Goal: Information Seeking & Learning: Learn about a topic

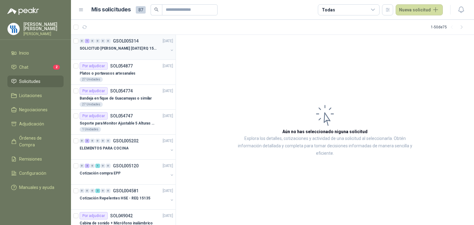
click at [129, 51] on p "SOLICITUD [PERSON_NAME] [DATE] RQ 15250" at bounding box center [118, 49] width 77 height 6
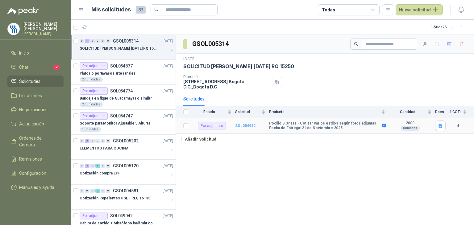
click at [243, 124] on b "SOL054942" at bounding box center [245, 126] width 20 height 4
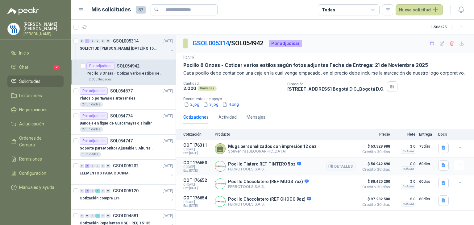
click at [268, 165] on p "Pocillo Tintero REF. TINTERO 5oz" at bounding box center [264, 165] width 73 height 6
click at [340, 166] on button "Detalles" at bounding box center [341, 166] width 29 height 8
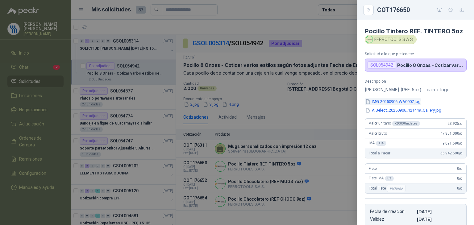
click at [395, 105] on button "IMG-20250906-WA0007.jpg" at bounding box center [393, 102] width 57 height 6
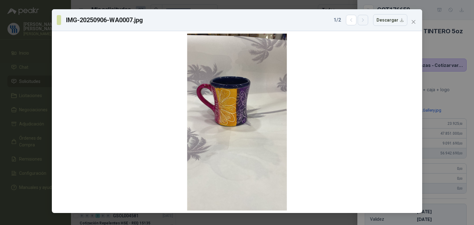
click at [366, 20] on icon "button" at bounding box center [363, 20] width 5 height 5
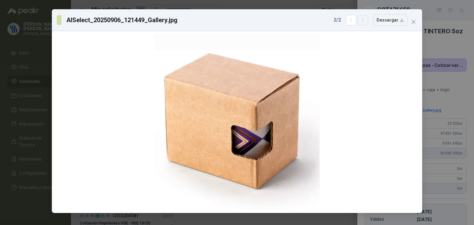
click at [366, 21] on icon "button" at bounding box center [363, 20] width 5 height 5
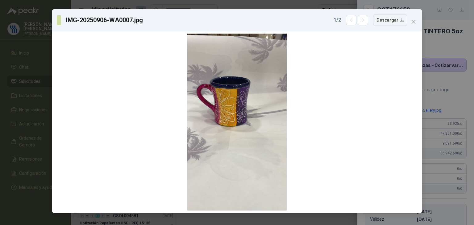
click at [452, 50] on div "IMG-20250906-WA0007.jpg 1 / 2 Descargar" at bounding box center [237, 112] width 474 height 225
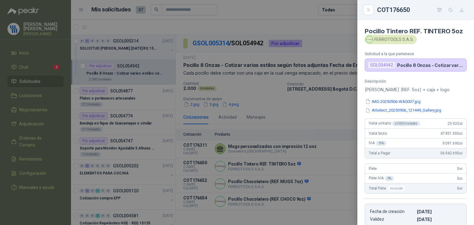
click at [413, 114] on button "AISelect_20250906_121449_Gallery.jpg" at bounding box center [403, 110] width 77 height 6
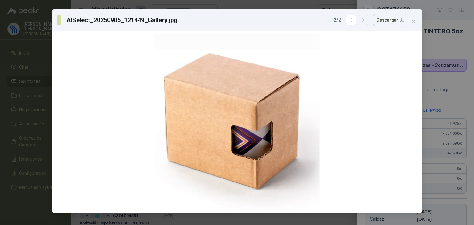
click at [365, 23] on icon "button" at bounding box center [363, 20] width 5 height 5
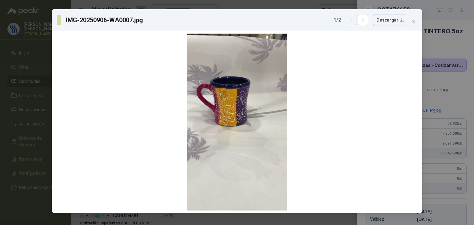
click at [351, 18] on icon "button" at bounding box center [351, 20] width 5 height 5
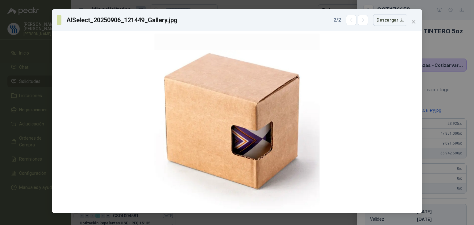
click at [442, 57] on div "AISelect_20250906_121449_Gallery.jpg 2 / 2 Descargar" at bounding box center [237, 112] width 474 height 225
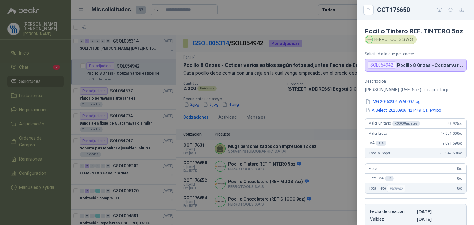
click at [317, 165] on div at bounding box center [237, 112] width 474 height 225
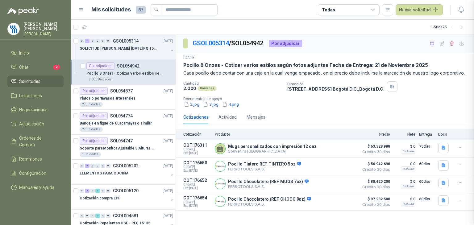
scroll to position [119, 0]
click at [342, 183] on button "Detalles" at bounding box center [341, 184] width 29 height 8
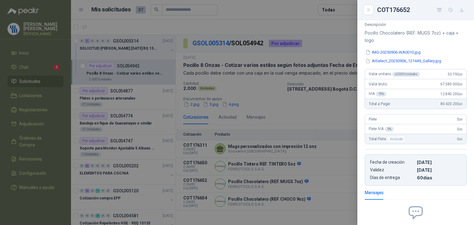
scroll to position [34, 0]
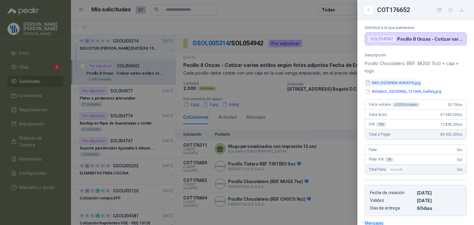
click at [404, 81] on button "IMG-20250906-WA0010.jpg" at bounding box center [393, 83] width 57 height 6
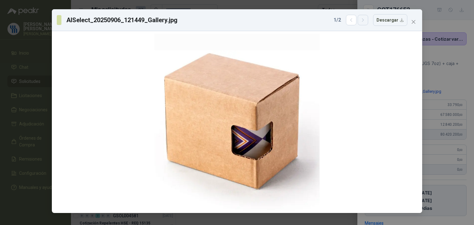
click at [364, 21] on icon "button" at bounding box center [363, 20] width 5 height 5
click at [354, 22] on icon "button" at bounding box center [351, 20] width 5 height 5
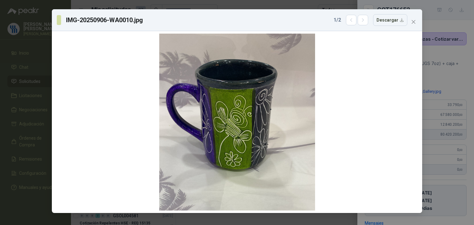
click at [456, 63] on div "IMG-20250906-WA0010.jpg 1 / 2 Descargar" at bounding box center [237, 112] width 474 height 225
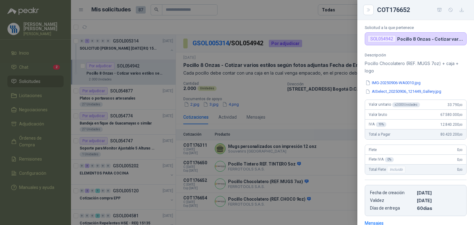
click at [450, 71] on p "Pocillo Chocolatero (REF. MUGS 7oz) + caja + logo" at bounding box center [416, 67] width 102 height 15
click at [331, 177] on div at bounding box center [237, 112] width 474 height 225
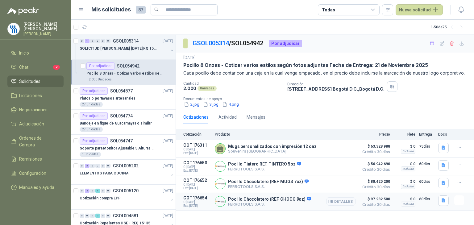
click at [350, 204] on button "Detalles" at bounding box center [341, 202] width 29 height 8
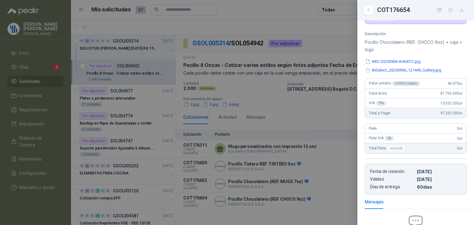
scroll to position [0, 0]
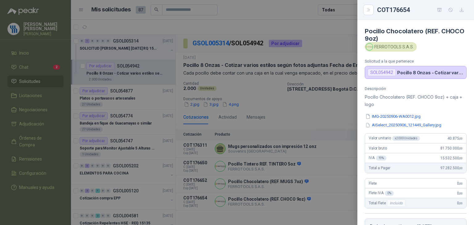
click at [439, 37] on h4 "Pocillo Chocolatero (REF. CHOCO 9oz)" at bounding box center [416, 34] width 102 height 15
drag, startPoint x: 311, startPoint y: 103, endPoint x: 311, endPoint y: 110, distance: 6.8
click at [310, 103] on div at bounding box center [237, 112] width 474 height 225
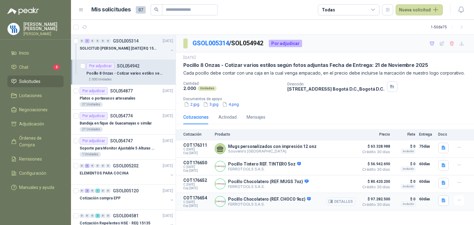
click at [340, 199] on button "Detalles" at bounding box center [341, 202] width 29 height 8
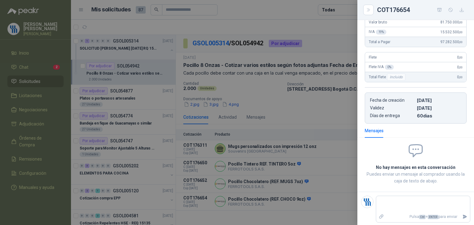
scroll to position [0, 0]
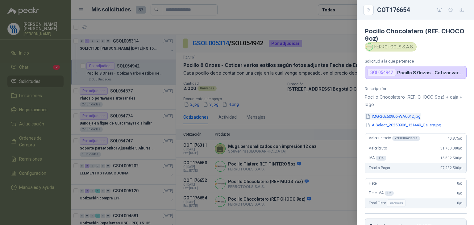
click at [387, 115] on button "IMG-20250906-WA0012.jpg" at bounding box center [393, 116] width 57 height 6
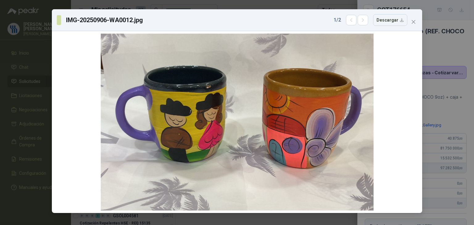
click at [451, 47] on div "IMG-20250906-WA0012.jpg 1 / 2 Descargar" at bounding box center [237, 112] width 474 height 225
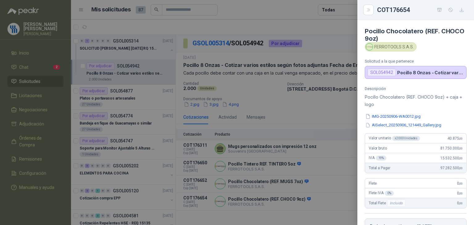
click at [439, 107] on p "Pocillo Chocolatero (REF. CHOCO 9oz) + caja + logo" at bounding box center [416, 101] width 102 height 15
click at [303, 90] on div at bounding box center [237, 112] width 474 height 225
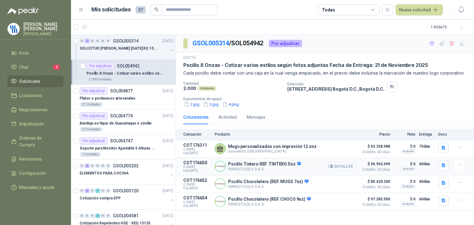
click at [346, 166] on button "Detalles" at bounding box center [341, 166] width 29 height 8
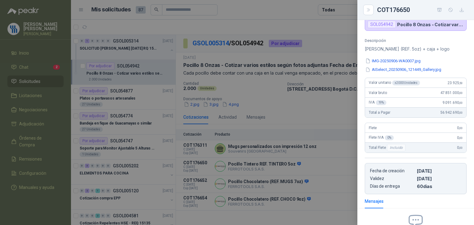
scroll to position [0, 0]
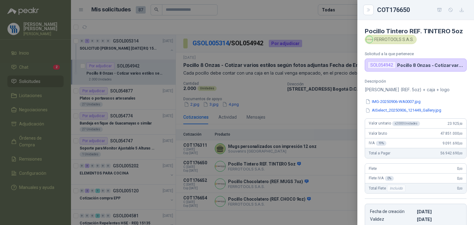
click at [307, 166] on div at bounding box center [237, 112] width 474 height 225
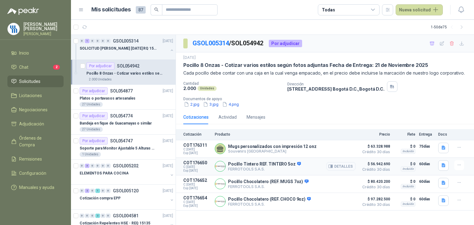
click at [340, 169] on button "Detalles" at bounding box center [341, 166] width 29 height 8
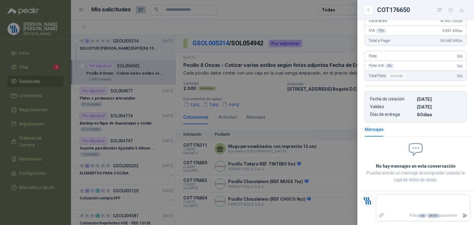
click at [330, 182] on div at bounding box center [237, 112] width 474 height 225
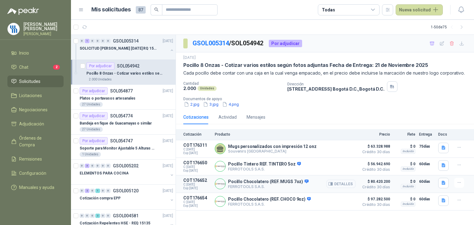
click at [333, 185] on icon "button" at bounding box center [331, 184] width 5 height 5
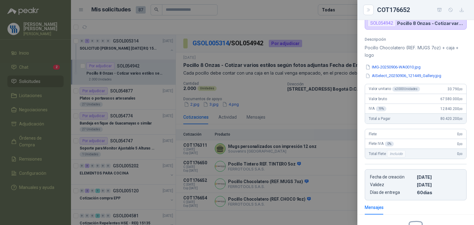
scroll to position [34, 0]
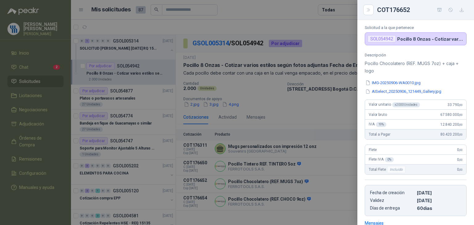
click at [330, 202] on div at bounding box center [237, 112] width 474 height 225
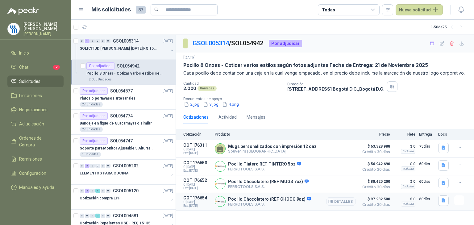
click at [337, 201] on button "Detalles" at bounding box center [341, 202] width 29 height 8
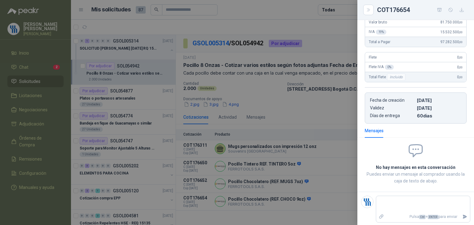
click at [318, 167] on div at bounding box center [237, 112] width 474 height 225
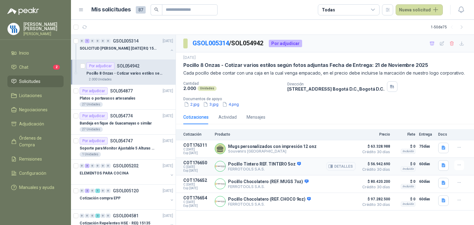
click at [341, 167] on button "Detalles" at bounding box center [341, 166] width 29 height 8
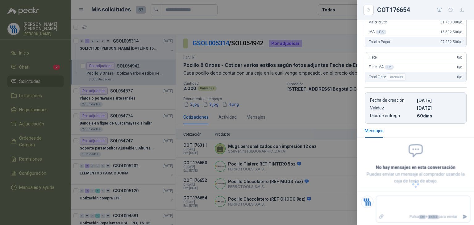
scroll to position [119, 0]
click at [311, 168] on div at bounding box center [237, 112] width 474 height 225
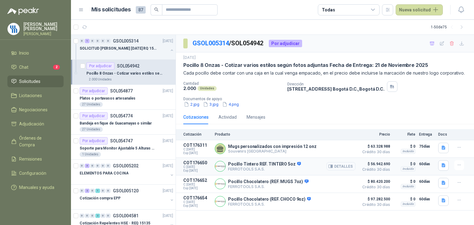
click at [339, 164] on button "Detalles" at bounding box center [341, 166] width 29 height 8
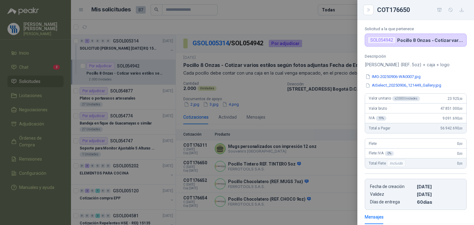
scroll to position [0, 0]
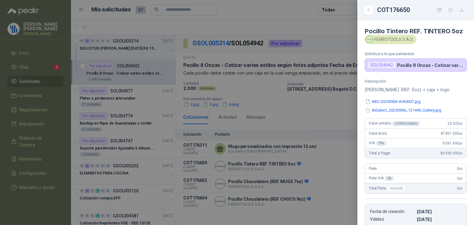
click at [318, 186] on div at bounding box center [237, 112] width 474 height 225
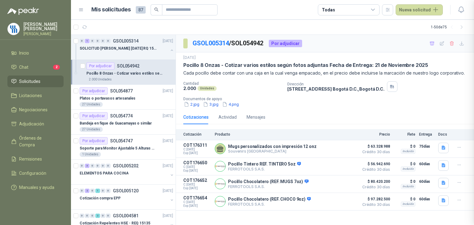
scroll to position [119, 0]
click at [331, 200] on icon "button" at bounding box center [331, 202] width 5 height 5
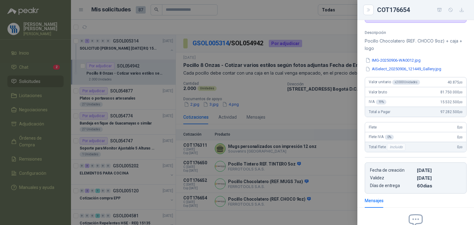
scroll to position [0, 0]
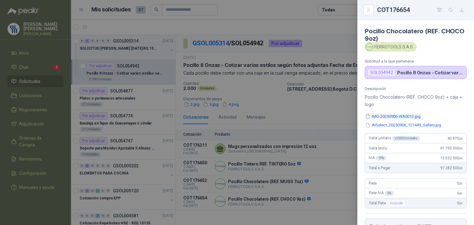
click at [404, 114] on button "IMG-20250906-WA0012.jpg" at bounding box center [393, 116] width 57 height 6
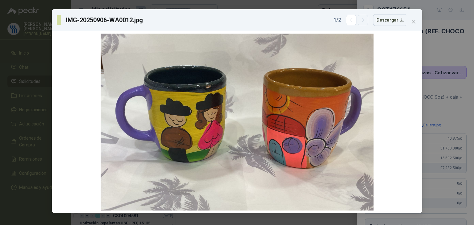
click at [367, 24] on button "button" at bounding box center [363, 20] width 11 height 11
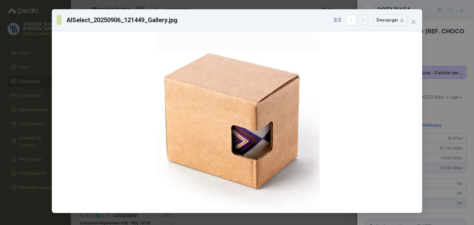
click at [367, 24] on button "button" at bounding box center [363, 20] width 11 height 11
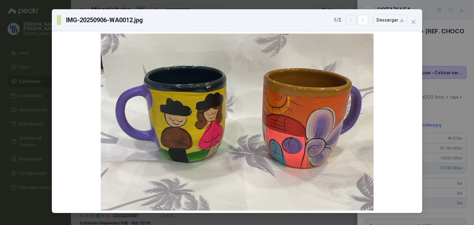
click at [352, 21] on icon "button" at bounding box center [352, 20] width 2 height 3
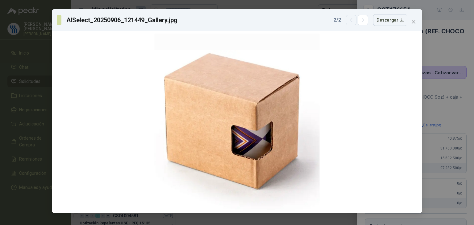
click at [352, 21] on icon "button" at bounding box center [352, 20] width 2 height 3
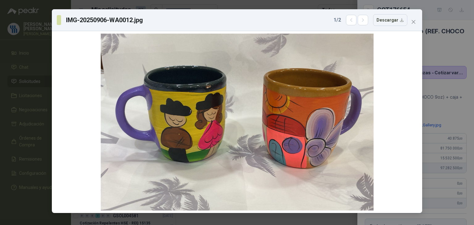
click at [435, 28] on div "IMG-20250906-WA0012.jpg 1 / 2 Descargar" at bounding box center [237, 112] width 474 height 225
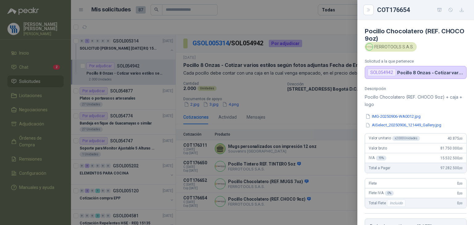
click at [317, 123] on div at bounding box center [237, 112] width 474 height 225
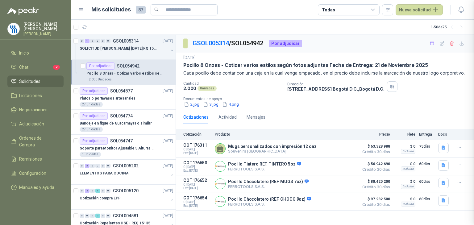
scroll to position [126, 0]
click at [346, 166] on button "Detalles" at bounding box center [341, 166] width 29 height 8
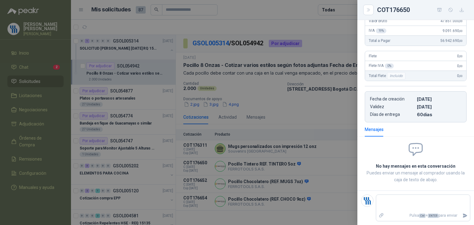
scroll to position [57, 0]
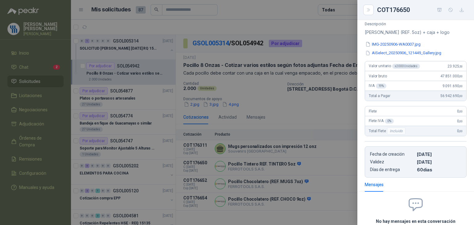
click at [257, 183] on div at bounding box center [237, 112] width 474 height 225
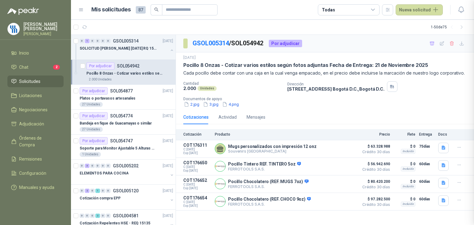
scroll to position [119, 0]
click at [347, 187] on button "Detalles" at bounding box center [341, 184] width 29 height 8
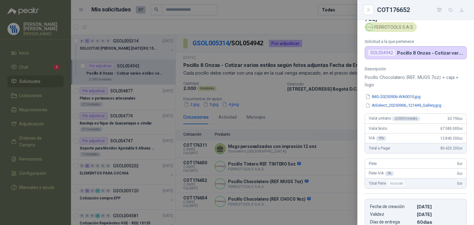
scroll to position [31, 0]
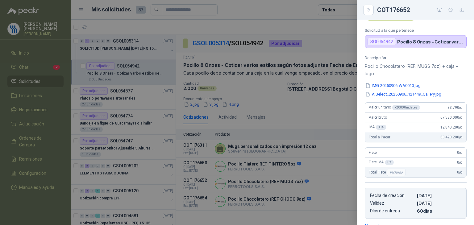
click at [308, 191] on div at bounding box center [237, 112] width 474 height 225
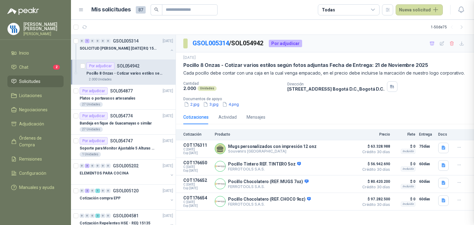
scroll to position [126, 0]
click at [344, 203] on button "Detalles" at bounding box center [341, 202] width 29 height 8
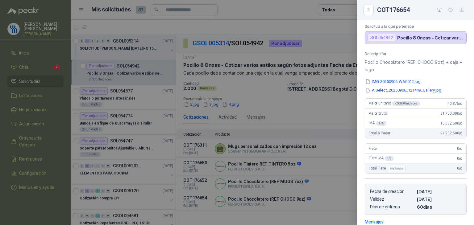
scroll to position [34, 0]
click at [324, 121] on div at bounding box center [237, 112] width 474 height 225
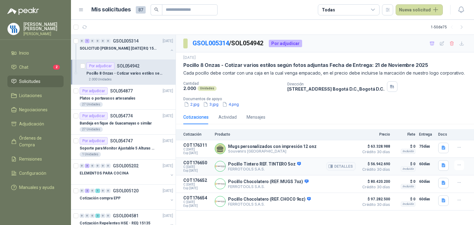
click at [321, 170] on div "Pocillo Tintero REF. TINTERO 5oz FERROTOOLS S.A.S. [GEOGRAPHIC_DATA]" at bounding box center [285, 167] width 141 height 12
click at [334, 170] on button "Detalles" at bounding box center [341, 166] width 29 height 8
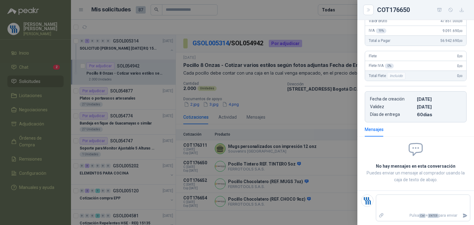
scroll to position [0, 0]
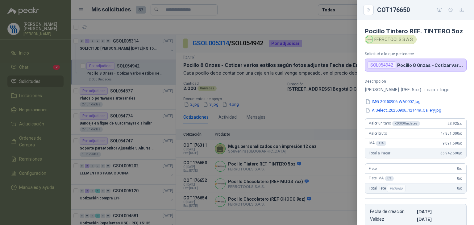
click at [326, 167] on div at bounding box center [237, 112] width 474 height 225
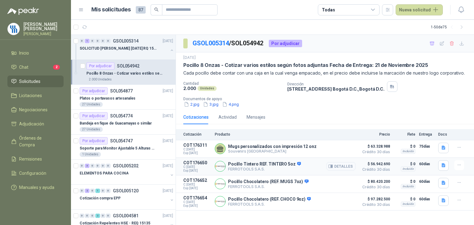
click at [342, 167] on button "Detalles" at bounding box center [341, 166] width 29 height 8
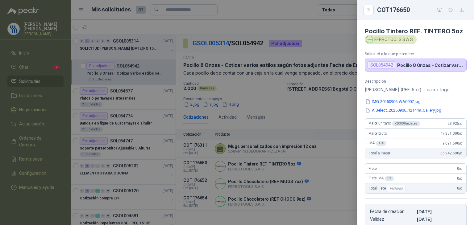
scroll to position [0, 0]
click at [408, 105] on button "IMG-20250906-WA0007.jpg" at bounding box center [393, 102] width 57 height 6
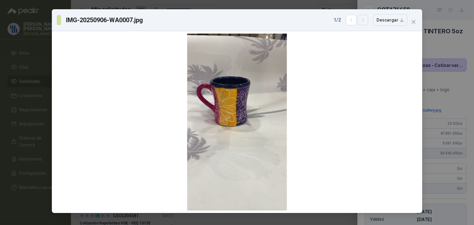
click at [364, 22] on icon "button" at bounding box center [363, 20] width 5 height 5
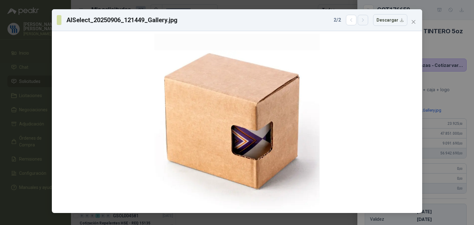
click at [364, 22] on icon "button" at bounding box center [363, 20] width 5 height 5
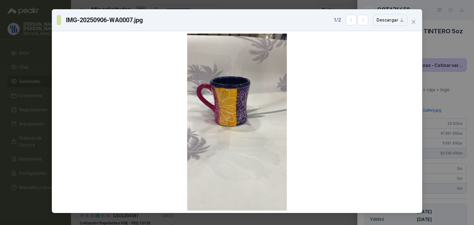
click at [447, 86] on div "IMG-20250906-WA0007.jpg 1 / 2 Descargar" at bounding box center [237, 112] width 474 height 225
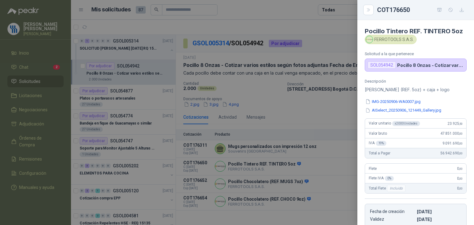
click at [431, 109] on div "IMG-20250906-WA0007.jpg AISelect_20250906_121449_Gallery.jpg" at bounding box center [416, 106] width 102 height 15
click at [398, 105] on button "IMG-20250906-WA0007.jpg" at bounding box center [393, 102] width 57 height 6
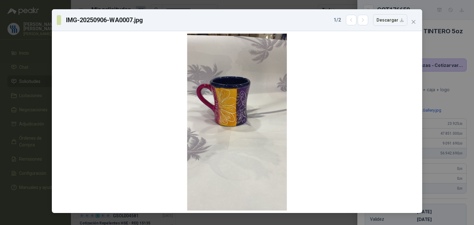
click at [445, 49] on div "IMG-20250906-WA0007.jpg 1 / 2 Descargar" at bounding box center [237, 112] width 474 height 225
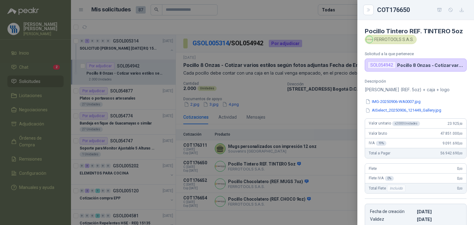
click at [290, 175] on div at bounding box center [237, 112] width 474 height 225
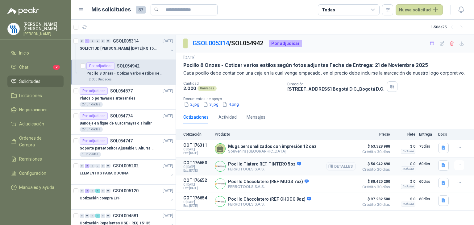
click at [345, 166] on button "Detalles" at bounding box center [341, 166] width 29 height 8
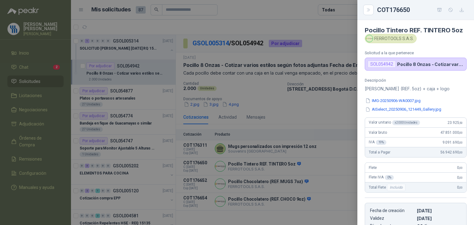
scroll to position [0, 0]
click at [397, 105] on button "IMG-20250906-WA0007.jpg" at bounding box center [393, 102] width 57 height 6
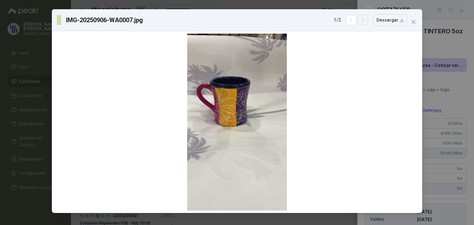
click at [365, 23] on icon "button" at bounding box center [363, 20] width 5 height 5
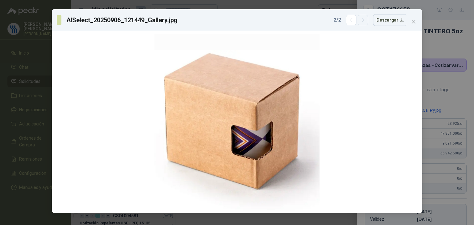
click at [364, 21] on icon "button" at bounding box center [363, 20] width 5 height 5
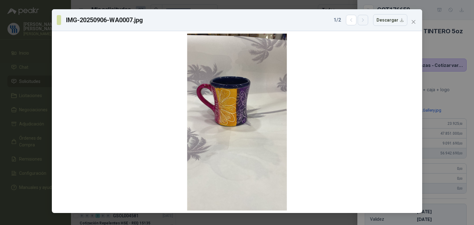
click at [365, 23] on button "button" at bounding box center [363, 20] width 11 height 11
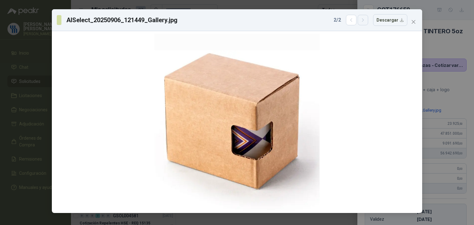
click at [364, 21] on icon "button" at bounding box center [363, 20] width 2 height 3
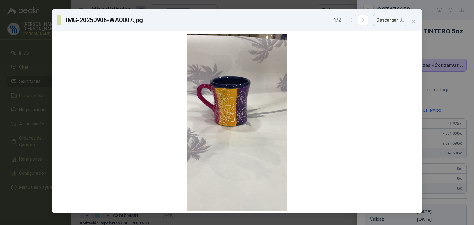
click at [353, 19] on icon "button" at bounding box center [351, 20] width 5 height 5
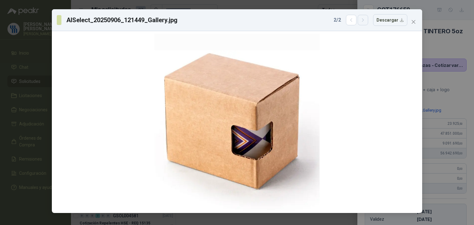
click at [366, 23] on button "button" at bounding box center [363, 20] width 11 height 11
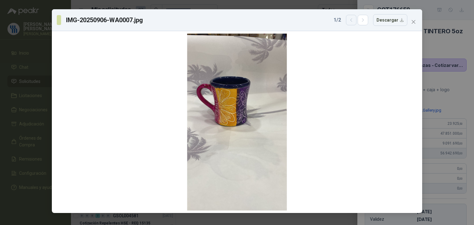
click at [352, 20] on icon "button" at bounding box center [352, 20] width 2 height 3
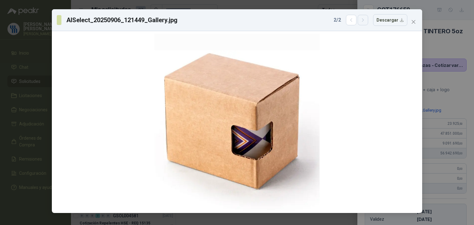
click at [362, 21] on button "button" at bounding box center [363, 20] width 11 height 11
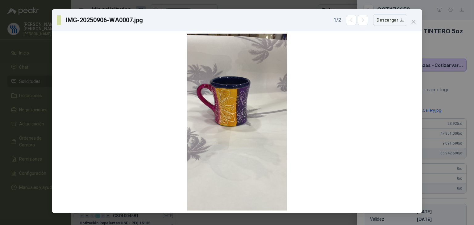
click at [452, 62] on div "IMG-20250906-WA0007.jpg 1 / 2 Descargar" at bounding box center [237, 112] width 474 height 225
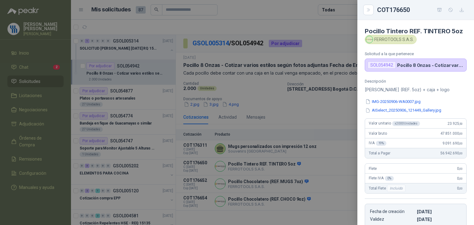
drag, startPoint x: 325, startPoint y: 172, endPoint x: 331, endPoint y: 172, distance: 6.2
click at [325, 172] on div at bounding box center [237, 112] width 474 height 225
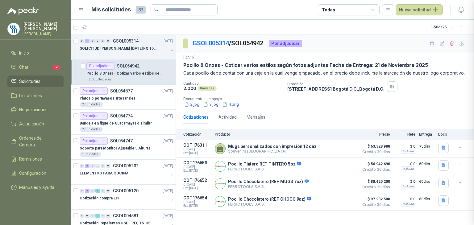
scroll to position [119, 0]
click at [338, 164] on button "Detalles" at bounding box center [341, 166] width 29 height 8
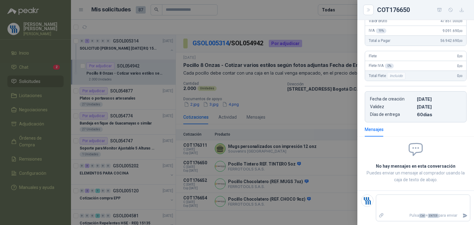
click at [337, 179] on div at bounding box center [237, 112] width 474 height 225
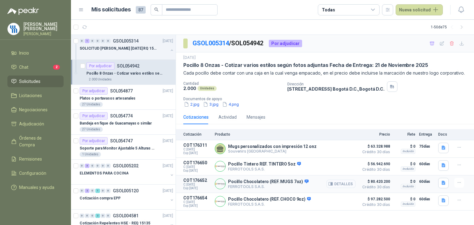
click at [342, 183] on button "Detalles" at bounding box center [341, 184] width 29 height 8
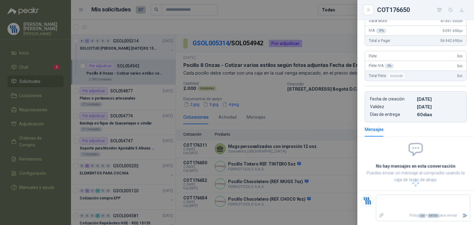
scroll to position [126, 0]
click at [338, 203] on div at bounding box center [237, 112] width 474 height 225
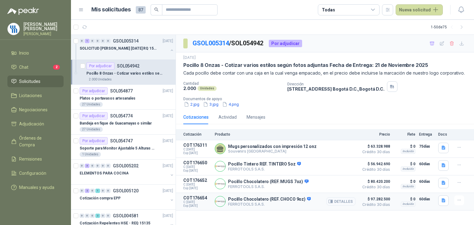
click at [338, 203] on button "Detalles" at bounding box center [341, 202] width 29 height 8
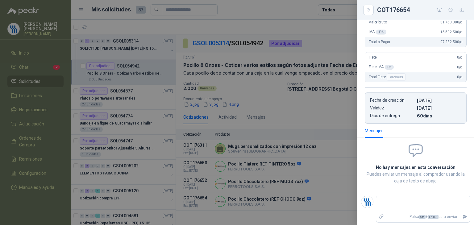
click at [310, 121] on div at bounding box center [237, 112] width 474 height 225
